Goal: Transaction & Acquisition: Purchase product/service

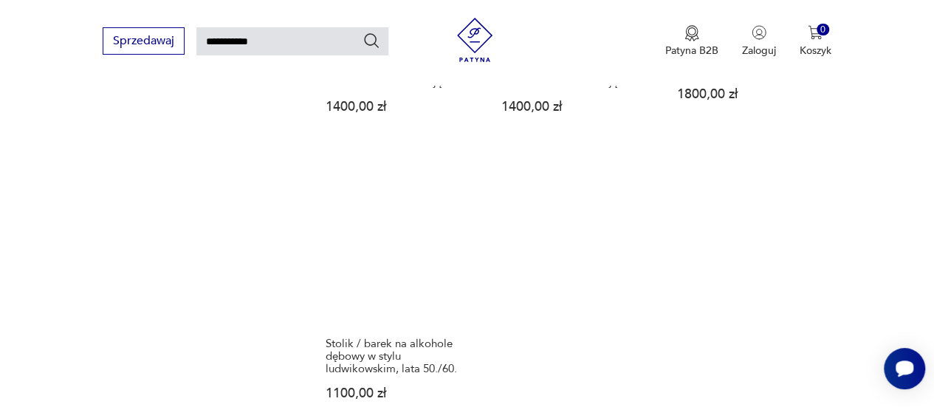
scroll to position [1751, 0]
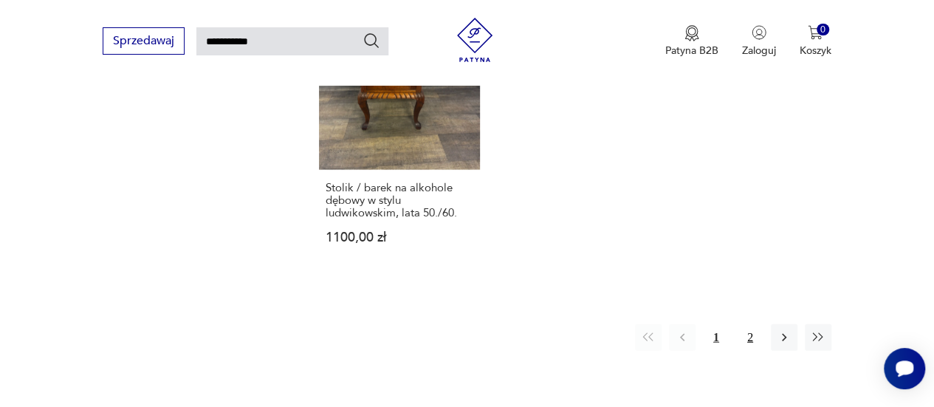
click at [752, 324] on button "2" at bounding box center [750, 337] width 27 height 27
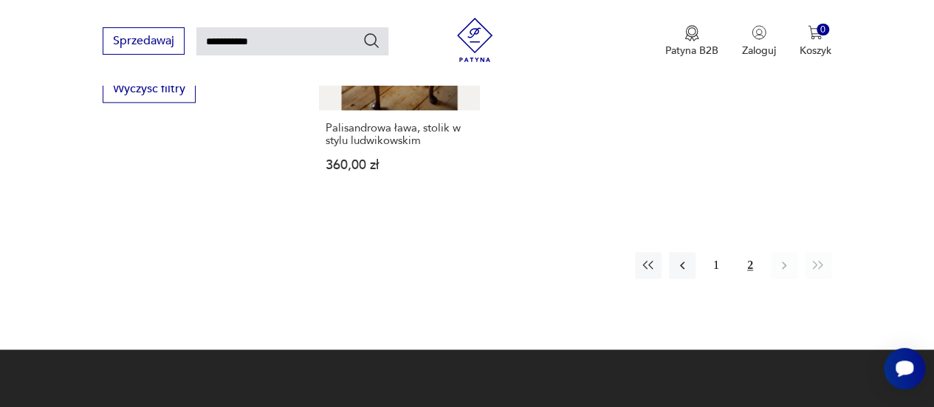
scroll to position [1087, 0]
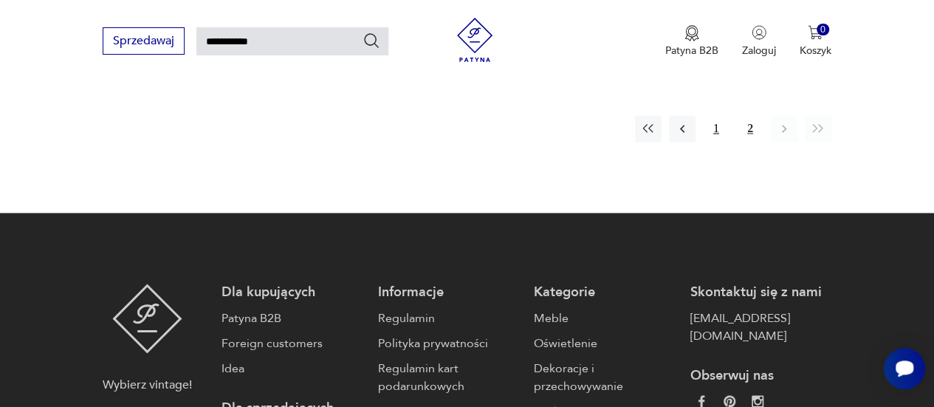
click at [716, 118] on button "1" at bounding box center [716, 128] width 27 height 27
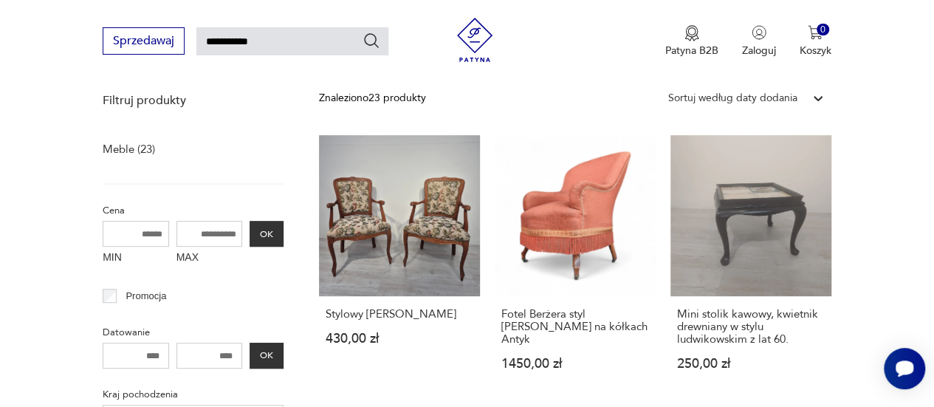
scroll to position [275, 0]
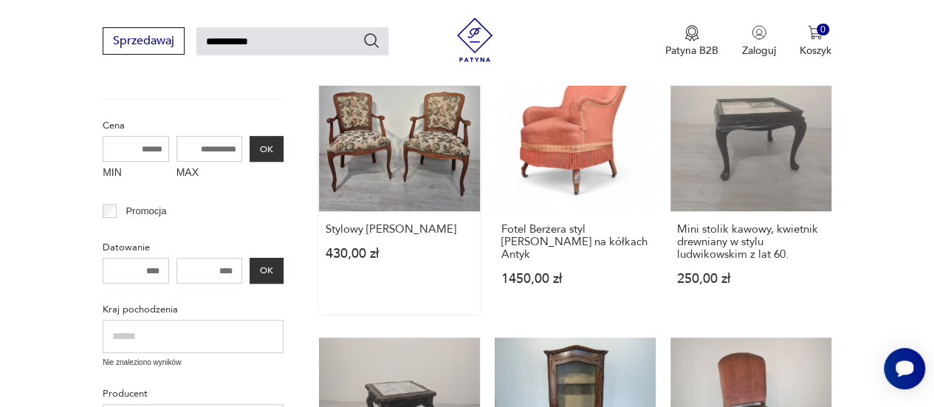
click at [419, 140] on link "Stylowy Fotel [PERSON_NAME] 430,00 zł" at bounding box center [399, 182] width 161 height 264
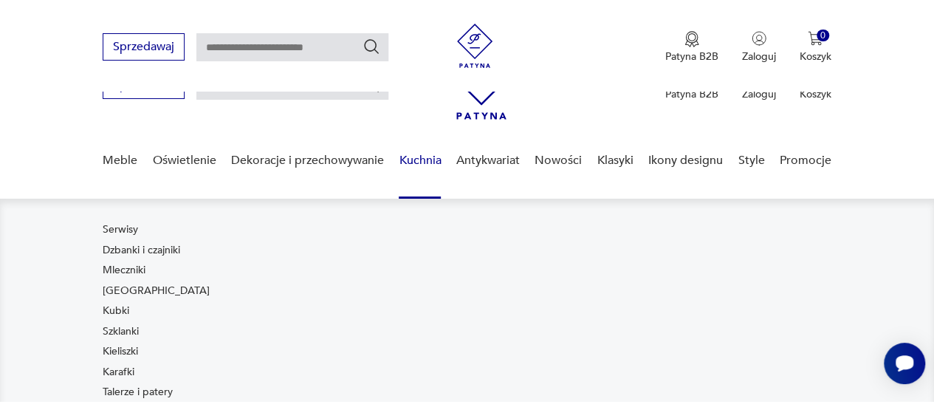
scroll to position [295, 0]
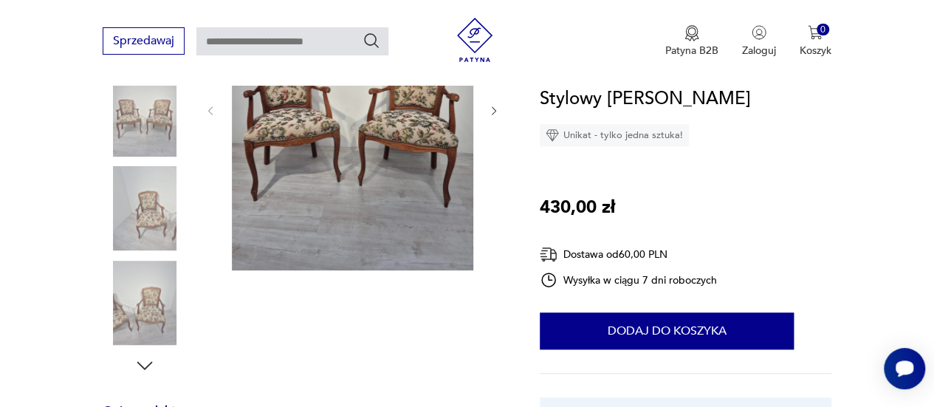
click at [401, 141] on img at bounding box center [352, 109] width 241 height 322
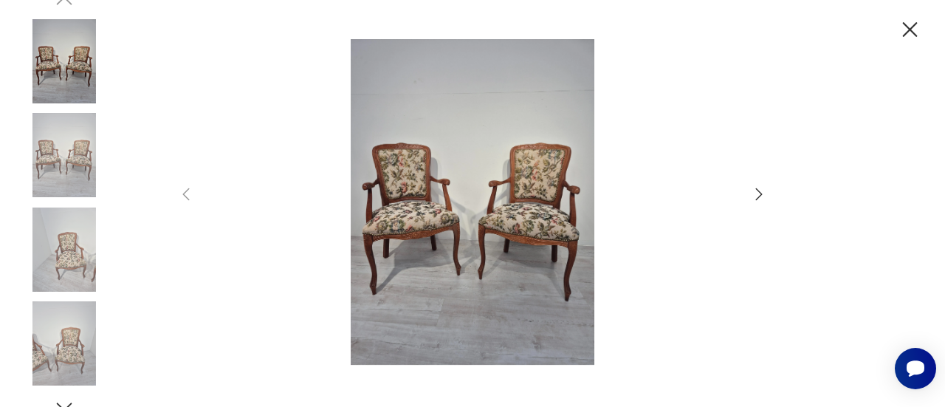
click at [893, 41] on div at bounding box center [472, 203] width 945 height 407
click at [905, 33] on icon "button" at bounding box center [910, 29] width 15 height 15
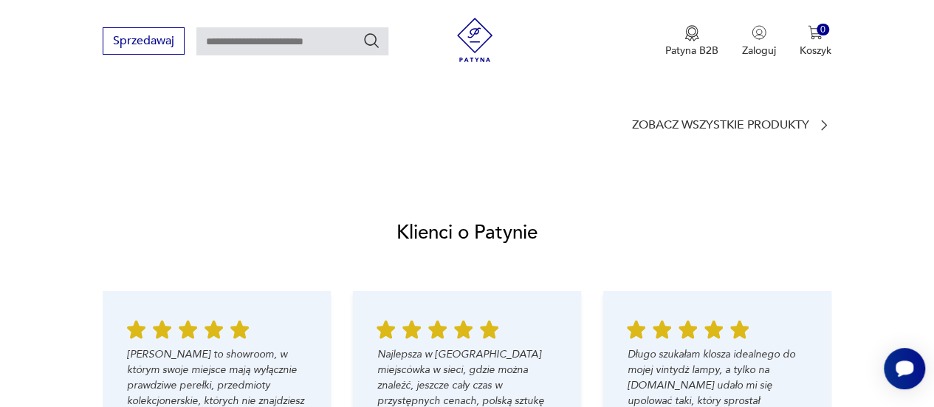
scroll to position [1477, 0]
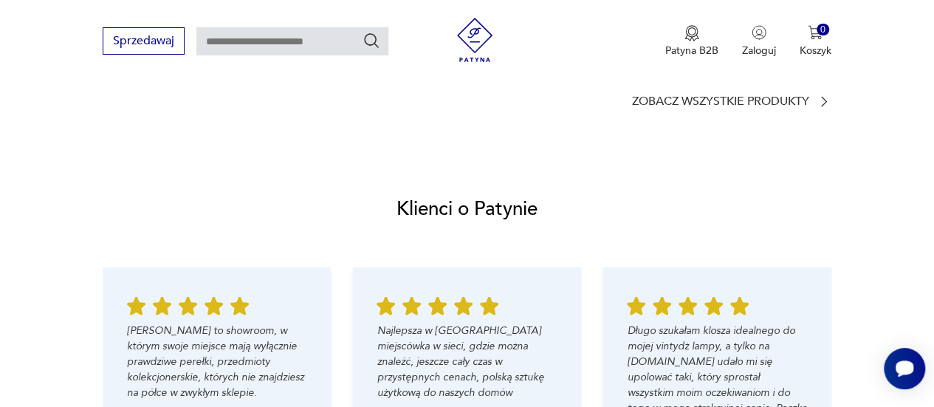
type input "**********"
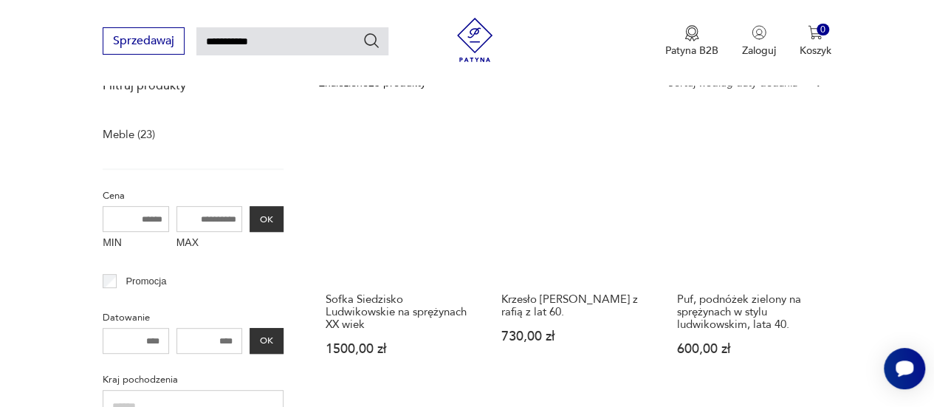
scroll to position [201, 0]
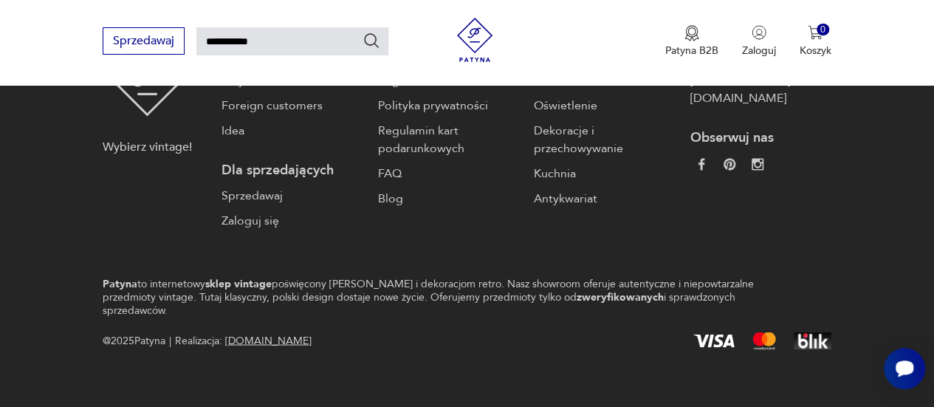
scroll to position [2171, 0]
